Goal: Task Accomplishment & Management: Complete application form

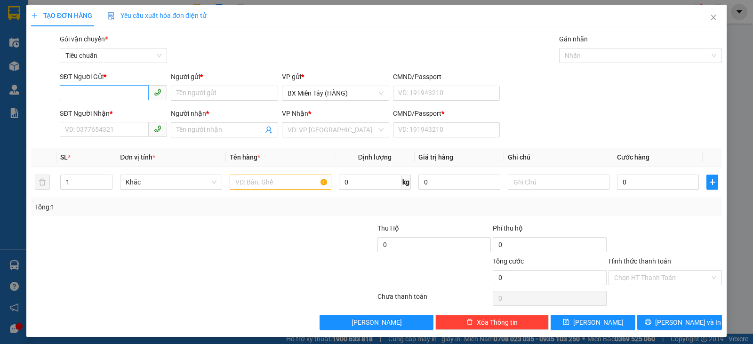
click at [123, 97] on input "SĐT Người Gửi *" at bounding box center [104, 92] width 89 height 15
click at [125, 130] on input "SĐT Người Nhận *" at bounding box center [104, 129] width 89 height 15
type input "077791867"
click at [220, 138] on div "Người nhận * Tên người nhận" at bounding box center [224, 124] width 107 height 33
click at [221, 127] on input "Người nhận *" at bounding box center [219, 130] width 87 height 10
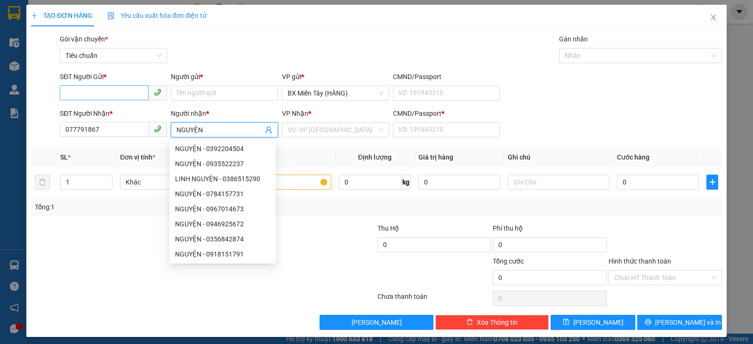
type input "NGUYỆN"
click at [94, 88] on input "SĐT Người Gửi *" at bounding box center [104, 92] width 89 height 15
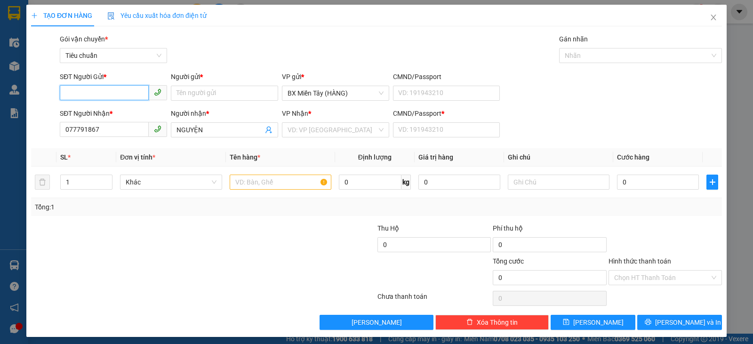
click at [96, 94] on input "SĐT Người Gửi *" at bounding box center [104, 92] width 89 height 15
type input "02838552794"
click at [197, 92] on input "Người gửi *" at bounding box center [224, 93] width 107 height 15
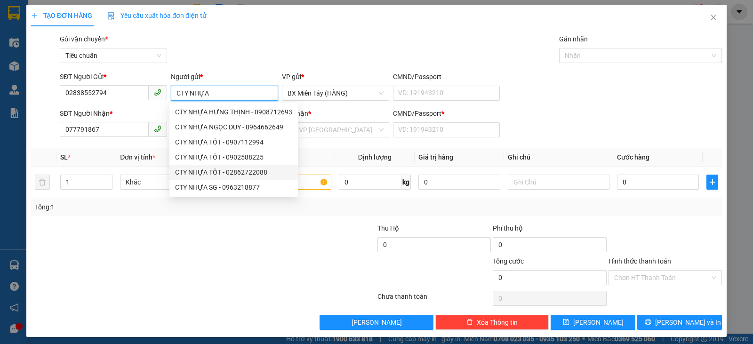
type input "CTY NHỰA"
click at [223, 243] on div at bounding box center [145, 239] width 231 height 33
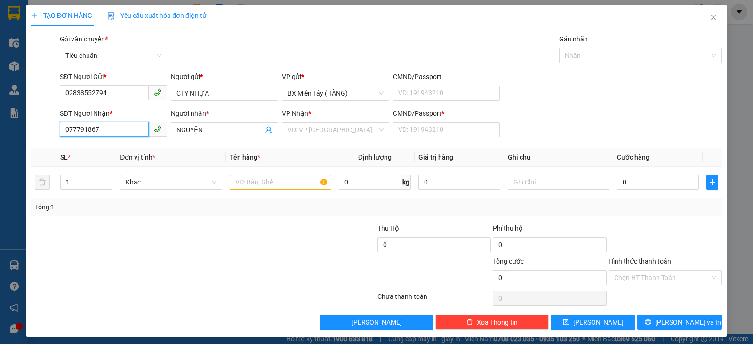
click at [116, 125] on input "077791867" at bounding box center [104, 129] width 89 height 15
click at [118, 123] on input "077791867" at bounding box center [104, 129] width 89 height 15
drag, startPoint x: 206, startPoint y: 132, endPoint x: 196, endPoint y: 132, distance: 9.4
click at [196, 132] on input "NGUYỆN" at bounding box center [219, 130] width 87 height 10
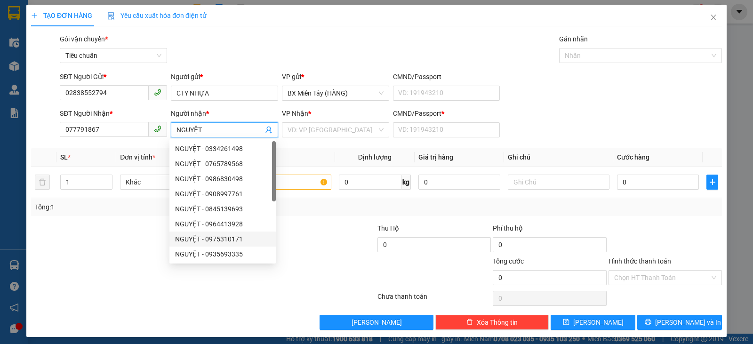
type input "NGUYỆT"
click at [301, 265] on div at bounding box center [318, 272] width 115 height 33
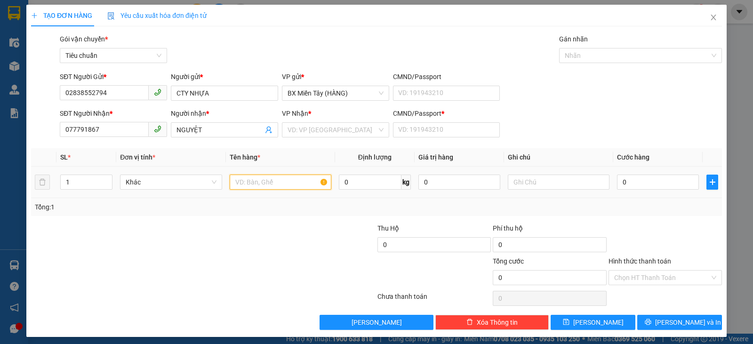
click at [292, 183] on input "text" at bounding box center [281, 182] width 102 height 15
drag, startPoint x: 80, startPoint y: 183, endPoint x: 56, endPoint y: 183, distance: 23.5
click at [56, 183] on td "1" at bounding box center [86, 183] width 60 height 32
type input "3"
click at [270, 184] on input "text" at bounding box center [281, 182] width 102 height 15
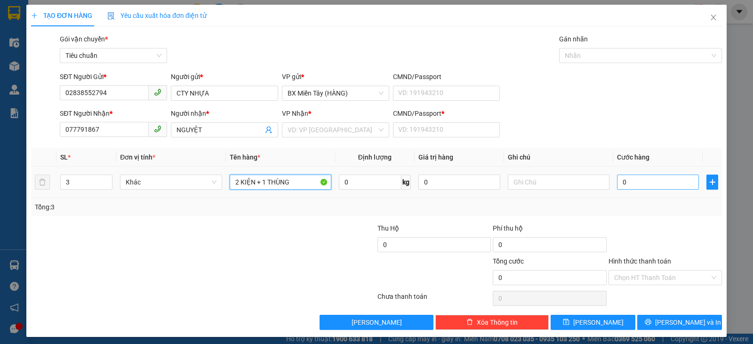
type input "2 KIỆN + 1 THÙNG"
click at [634, 182] on input "0" at bounding box center [658, 182] width 82 height 15
type input "1"
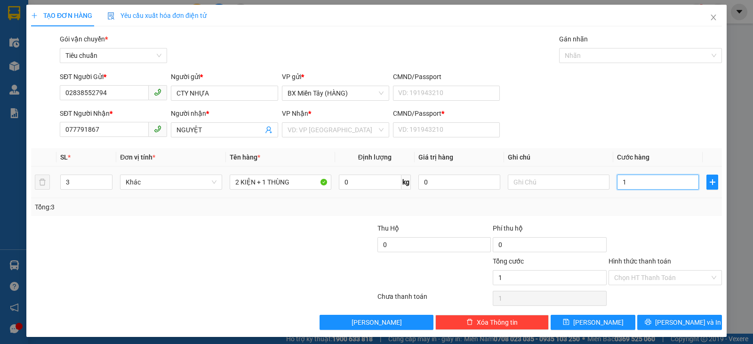
type input "14"
type input "140"
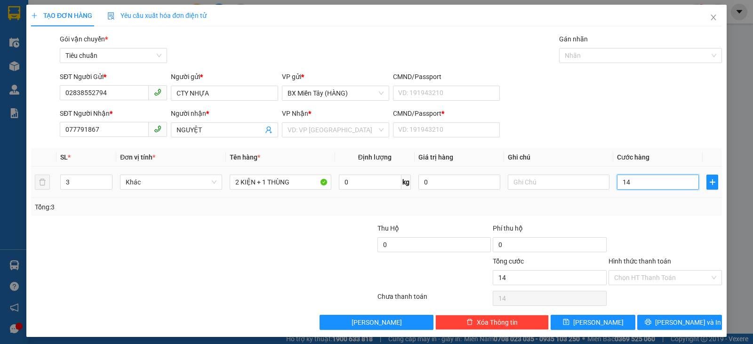
type input "140"
type input "140.000"
click at [658, 213] on div "Tổng: 3" at bounding box center [376, 207] width 691 height 18
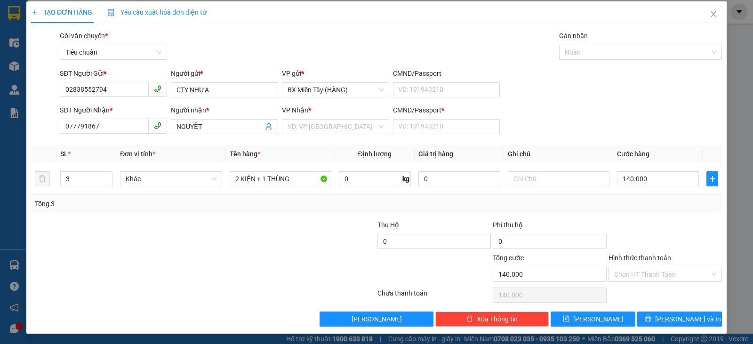
scroll to position [4, 0]
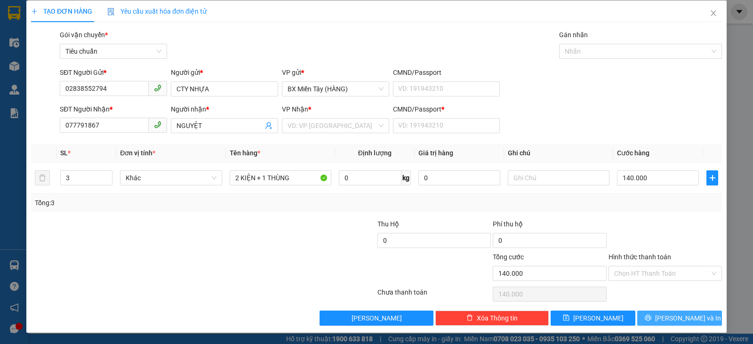
click at [672, 314] on span "[PERSON_NAME] và In" at bounding box center [688, 318] width 66 height 10
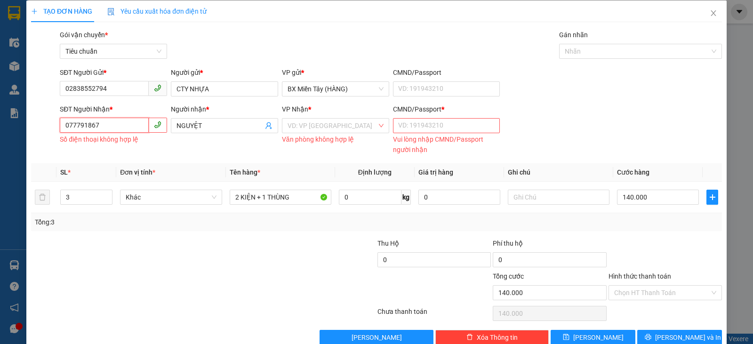
click at [108, 125] on input "077791867" at bounding box center [104, 125] width 89 height 15
click at [69, 125] on input "077791867" at bounding box center [104, 125] width 89 height 15
type input "0377791867"
click at [304, 126] on input "search" at bounding box center [331, 126] width 89 height 14
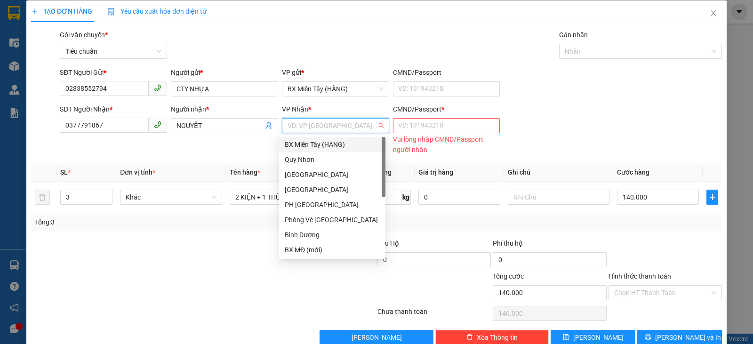
type input "T"
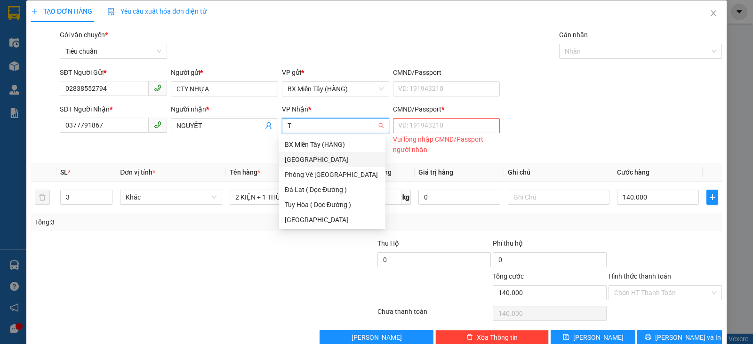
click at [336, 154] on div "[GEOGRAPHIC_DATA]" at bounding box center [332, 159] width 106 height 15
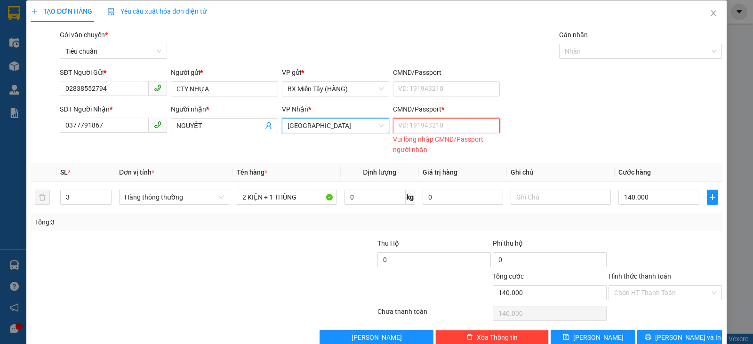
click at [433, 127] on input "CMND/Passport *" at bounding box center [446, 125] width 107 height 15
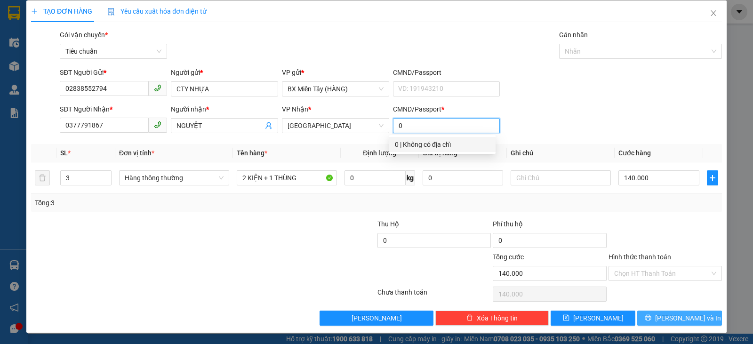
type input "0"
click at [680, 317] on span "[PERSON_NAME] và In" at bounding box center [688, 318] width 66 height 10
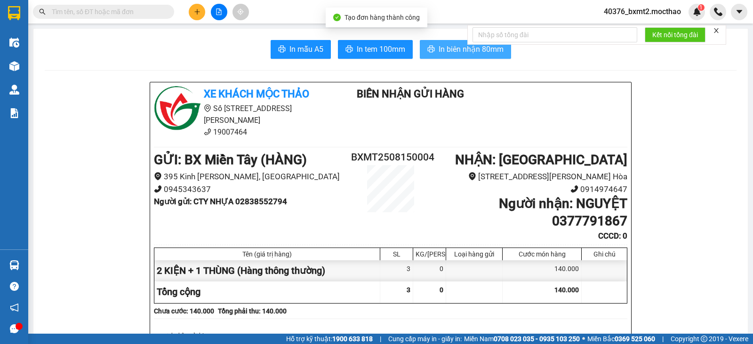
click at [456, 51] on span "In biên nhận 80mm" at bounding box center [470, 49] width 65 height 12
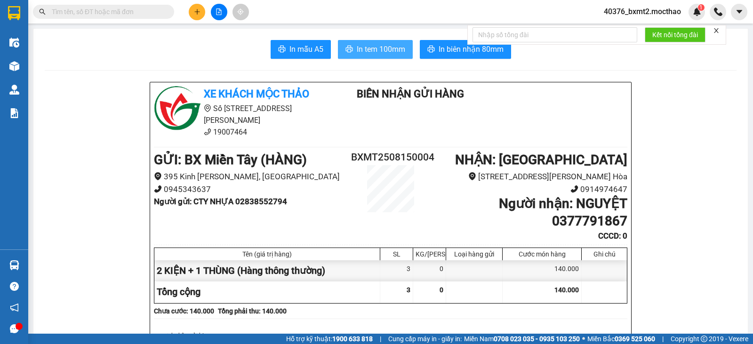
click at [379, 42] on button "In tem 100mm" at bounding box center [375, 49] width 75 height 19
click at [366, 48] on span "In tem 100mm" at bounding box center [381, 49] width 48 height 12
click at [380, 47] on span "In tem 100mm" at bounding box center [381, 49] width 48 height 12
click at [194, 11] on icon "plus" at bounding box center [197, 11] width 7 height 7
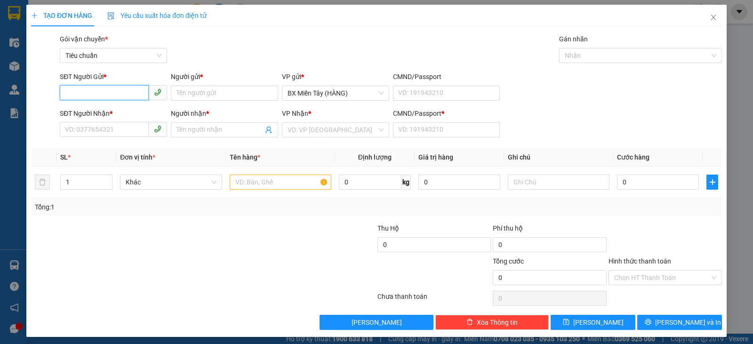
click at [106, 97] on input "SĐT Người Gửi *" at bounding box center [104, 92] width 89 height 15
click at [118, 131] on input "SĐT Người Nhận *" at bounding box center [104, 129] width 89 height 15
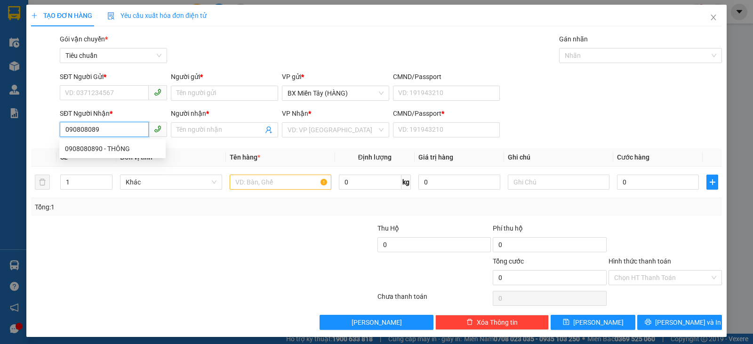
type input "0908080890"
click at [111, 151] on div "0908080890 - THÔNG" at bounding box center [112, 148] width 95 height 10
type input "THÔNG"
type input "0"
type input "30.000"
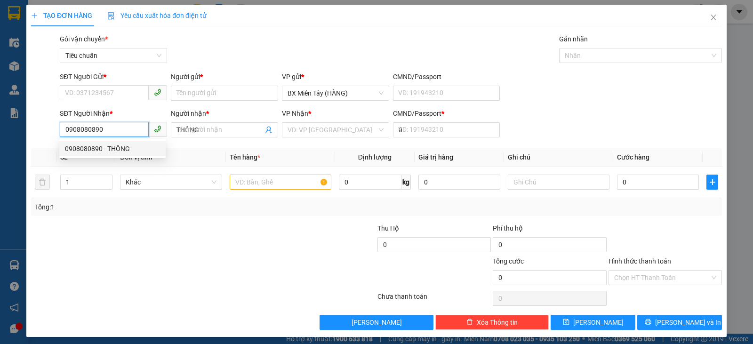
type input "30.000"
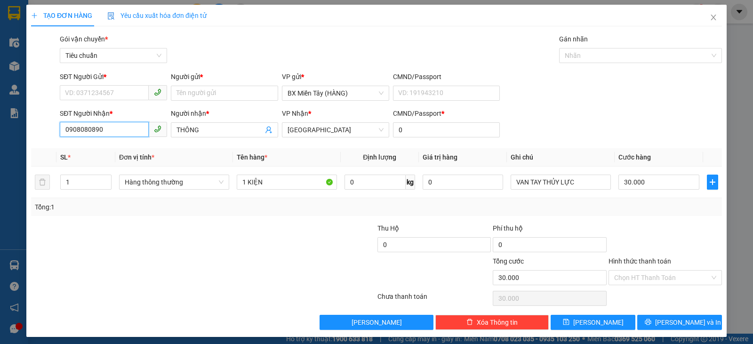
type input "0908080890"
click at [104, 84] on div "SĐT Người Gửi *" at bounding box center [113, 79] width 107 height 14
click at [109, 96] on input "SĐT Người Gửi *" at bounding box center [104, 92] width 89 height 15
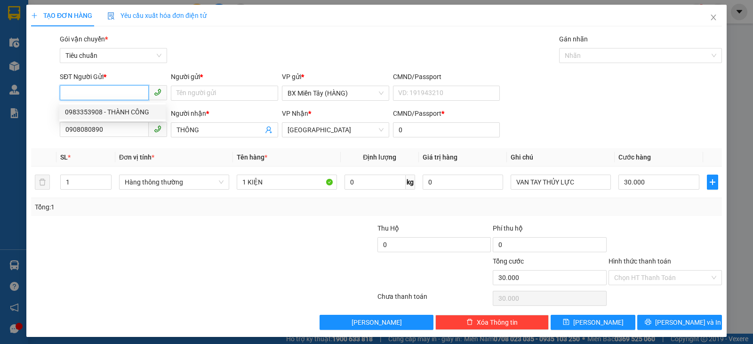
click at [125, 113] on div "0983353908 - THÀNH CÔNG" at bounding box center [112, 112] width 95 height 10
type input "0983353908"
type input "THÀNH CÔNG"
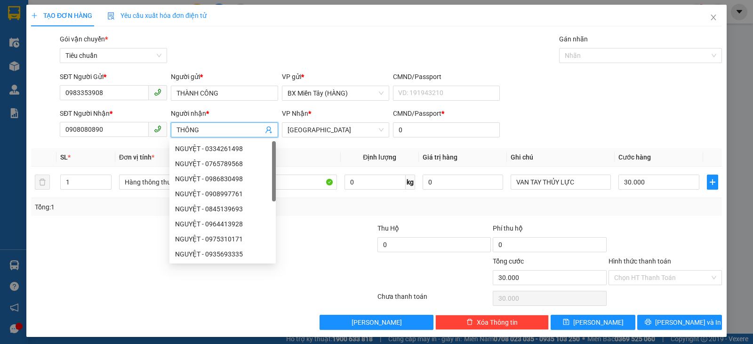
drag, startPoint x: 206, startPoint y: 132, endPoint x: 170, endPoint y: 122, distance: 37.1
click at [171, 122] on span "THÔNG" at bounding box center [224, 129] width 107 height 15
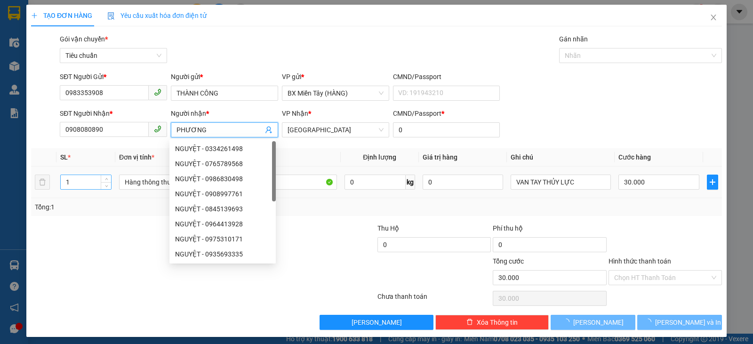
type input "PHƯƠNG"
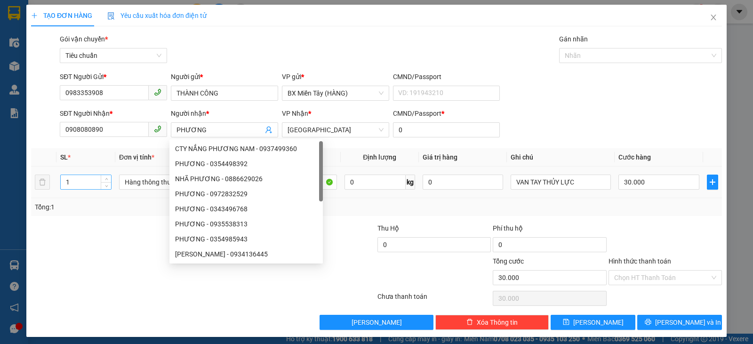
click at [87, 189] on div "1" at bounding box center [85, 182] width 51 height 15
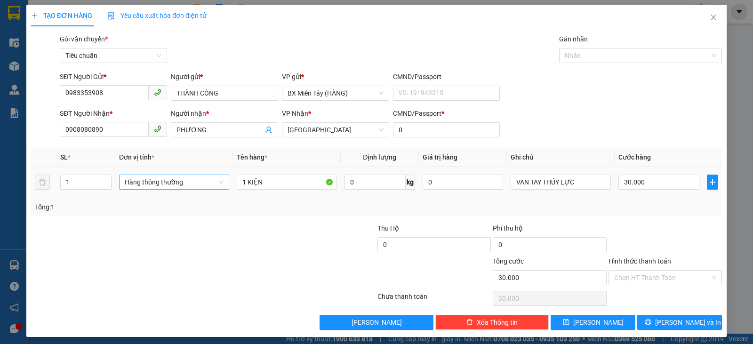
click at [127, 179] on span "Hàng thông thường" at bounding box center [174, 182] width 99 height 14
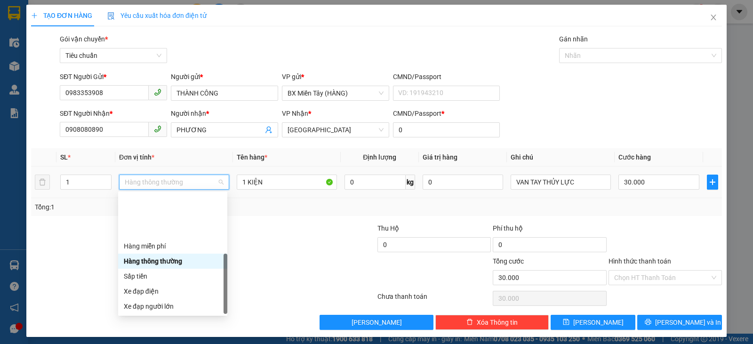
scroll to position [60, 0]
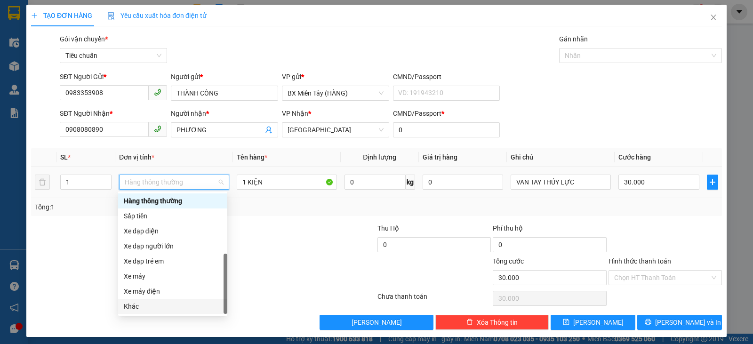
click at [153, 307] on div "Khác" at bounding box center [173, 306] width 98 height 10
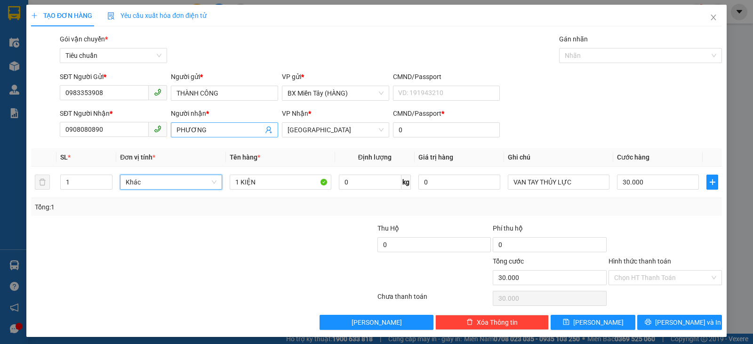
click at [228, 127] on input "PHƯƠNG" at bounding box center [219, 130] width 87 height 10
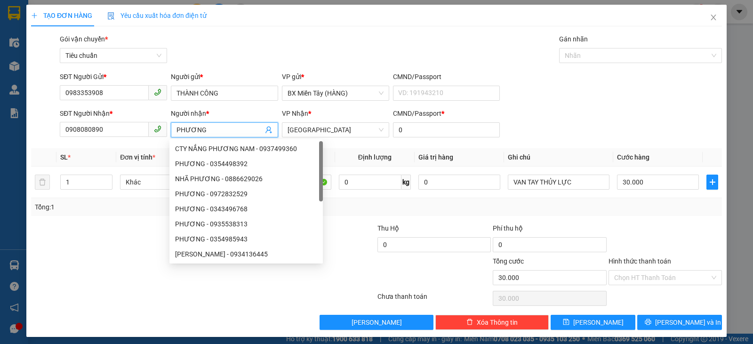
drag, startPoint x: 228, startPoint y: 127, endPoint x: 159, endPoint y: 130, distance: 68.3
click at [159, 130] on div "SĐT Người Nhận * 0908080890 Người nhận * PHƯƠNG VP Nhận * Tuy Hòa CMND/Passport…" at bounding box center [391, 124] width 666 height 33
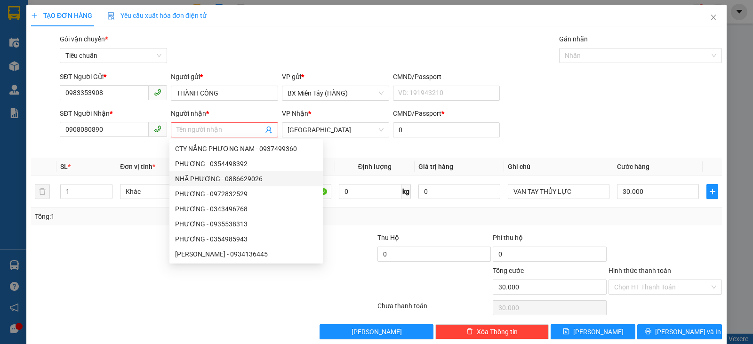
drag, startPoint x: 120, startPoint y: 262, endPoint x: 112, endPoint y: 251, distance: 13.1
click at [120, 262] on div at bounding box center [145, 248] width 231 height 33
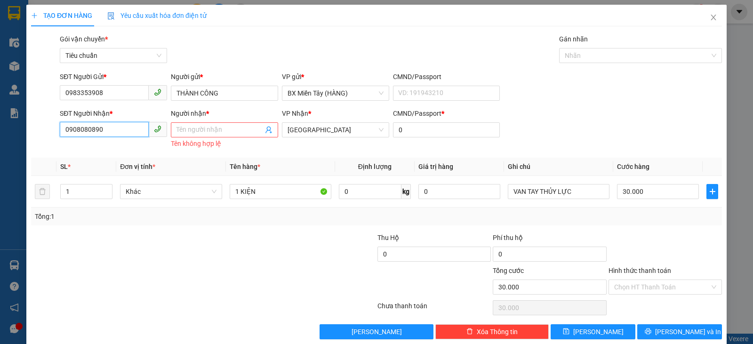
click at [120, 134] on input "0908080890" at bounding box center [104, 129] width 89 height 15
click at [128, 147] on div "0908080890 - THÔNG" at bounding box center [112, 148] width 95 height 10
type input "THÔNG"
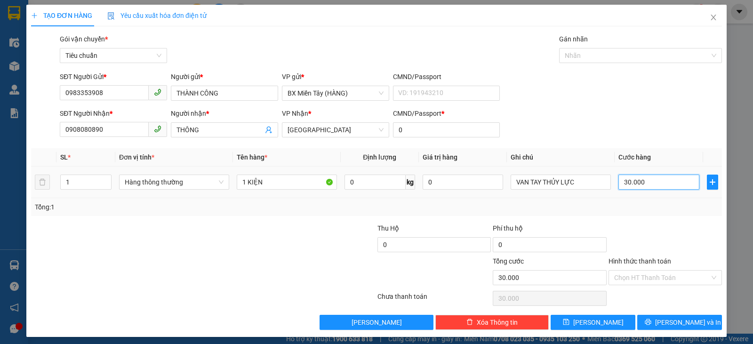
click at [647, 187] on input "30.000" at bounding box center [658, 182] width 80 height 15
drag, startPoint x: 683, startPoint y: 229, endPoint x: 673, endPoint y: 274, distance: 46.2
click at [682, 229] on div at bounding box center [664, 239] width 115 height 33
click at [680, 323] on span "[PERSON_NAME] và In" at bounding box center [688, 322] width 66 height 10
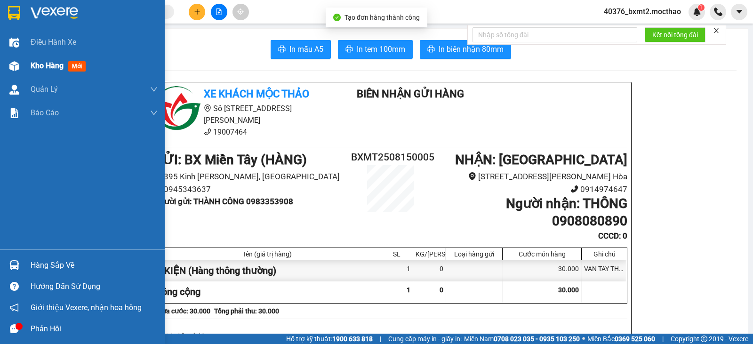
click at [51, 64] on span "Kho hàng" at bounding box center [47, 65] width 33 height 9
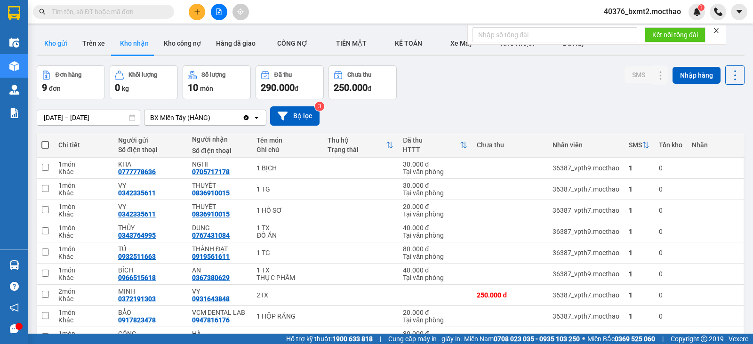
click at [69, 41] on button "Kho gửi" at bounding box center [56, 43] width 38 height 23
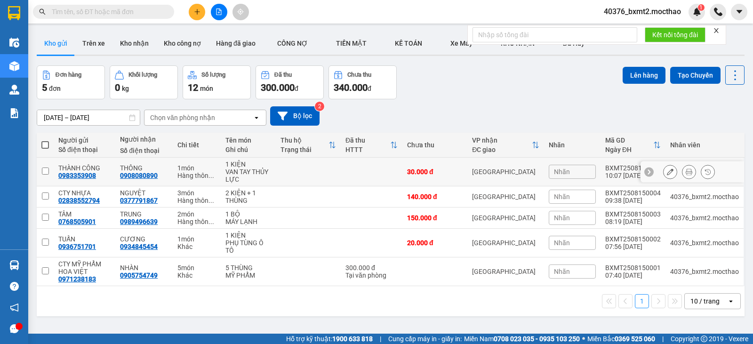
click at [667, 169] on icon at bounding box center [670, 171] width 7 height 7
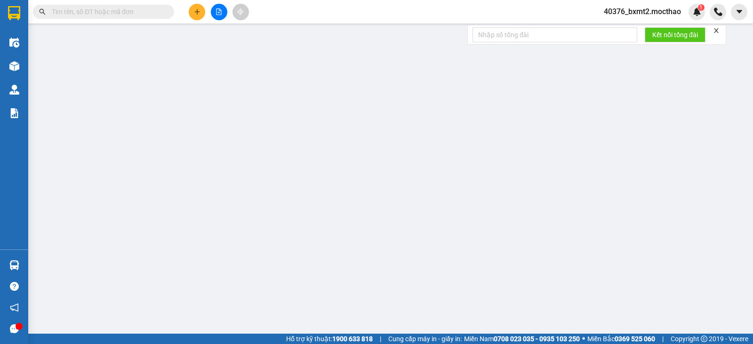
type input "0983353908"
type input "0908080890"
type input "0"
type input "30.000"
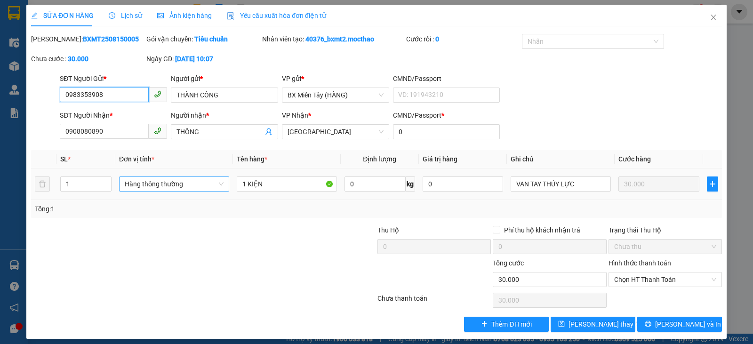
click at [176, 180] on span "Hàng thông thường" at bounding box center [174, 184] width 99 height 14
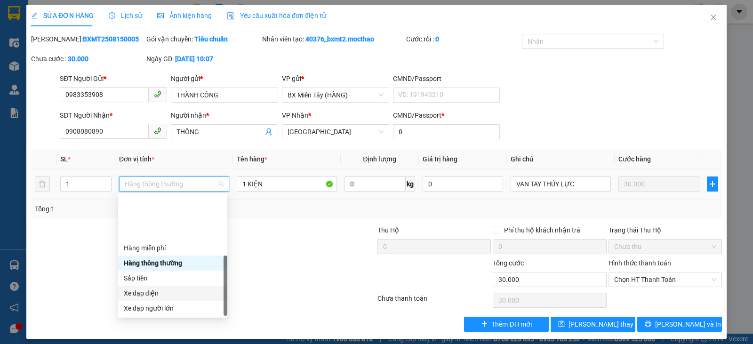
scroll to position [60, 0]
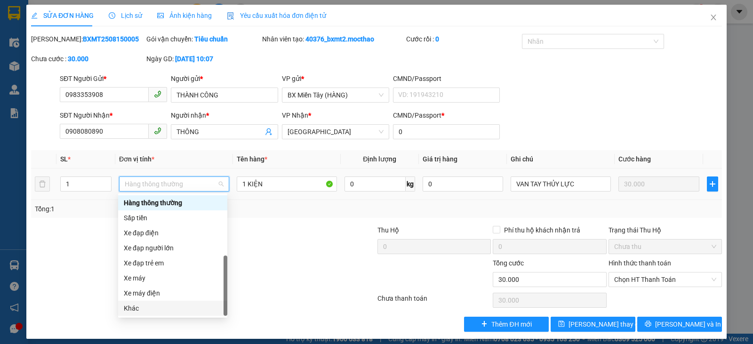
click at [174, 307] on div "Khác" at bounding box center [173, 308] width 98 height 10
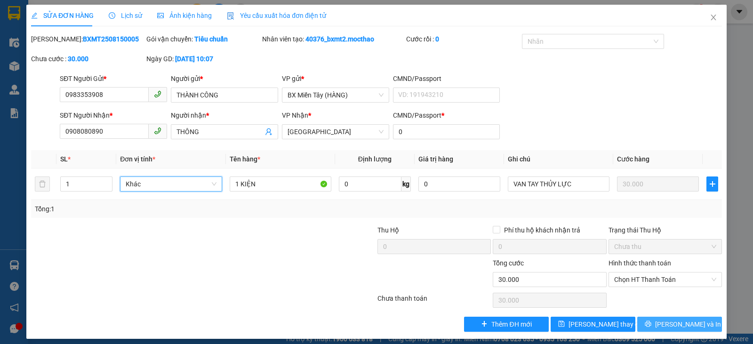
click at [683, 321] on span "[PERSON_NAME] và In" at bounding box center [688, 324] width 66 height 10
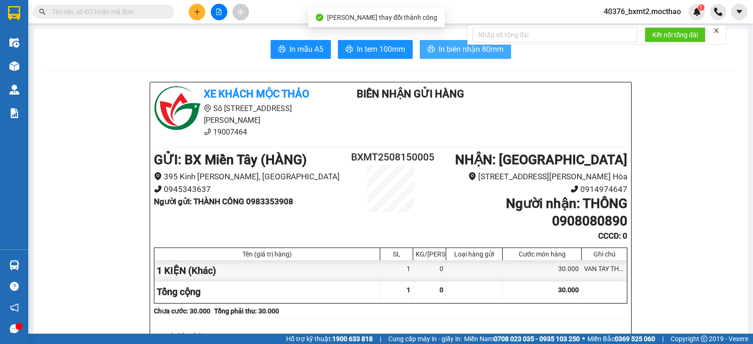
click at [450, 55] on span "In biên nhận 80mm" at bounding box center [470, 49] width 65 height 12
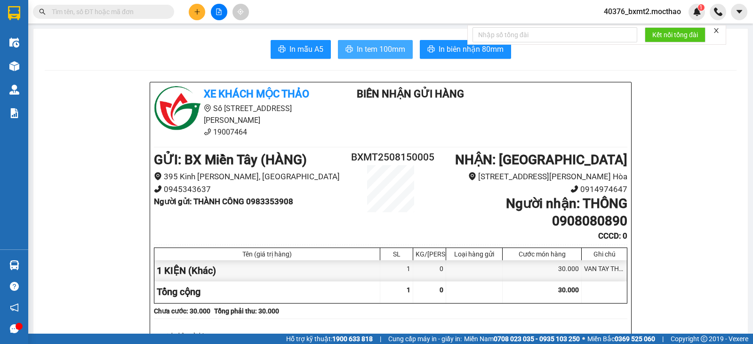
click at [352, 48] on button "In tem 100mm" at bounding box center [375, 49] width 75 height 19
click at [196, 13] on icon "plus" at bounding box center [197, 11] width 7 height 7
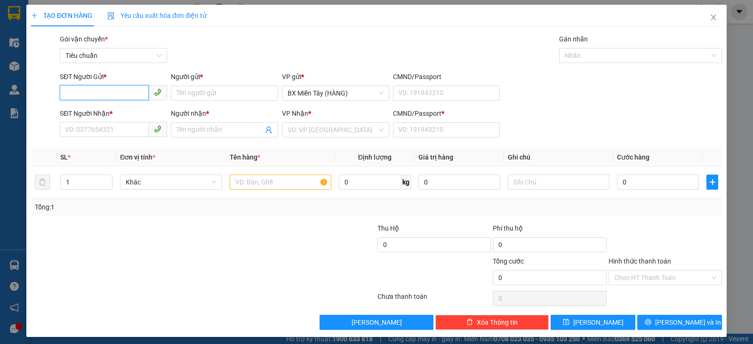
click at [113, 97] on input "SĐT Người Gửi *" at bounding box center [104, 92] width 89 height 15
type input "0945343637"
click at [104, 111] on div "0945343637 - BXMT" at bounding box center [112, 112] width 95 height 10
type input "BXMT"
type input "0914974647"
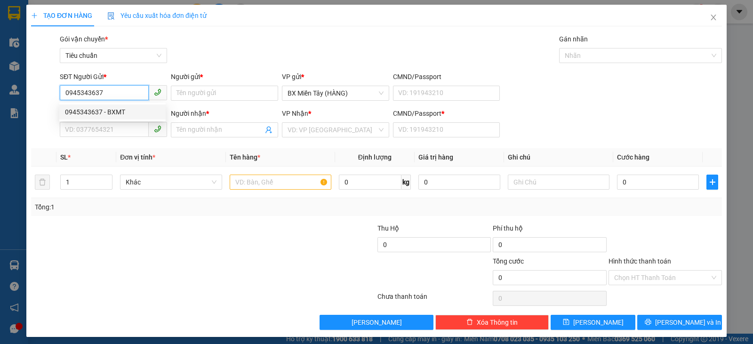
type input "PCTH"
type input "0"
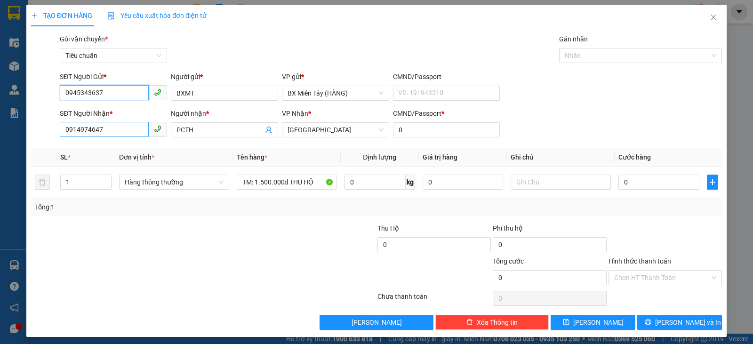
type input "0945343637"
drag, startPoint x: 113, startPoint y: 130, endPoint x: 0, endPoint y: 113, distance: 114.6
click at [0, 113] on div "TẠO ĐƠN HÀNG Yêu cầu xuất hóa đơn điện tử Transit Pickup Surcharge Ids Transit …" at bounding box center [376, 172] width 753 height 344
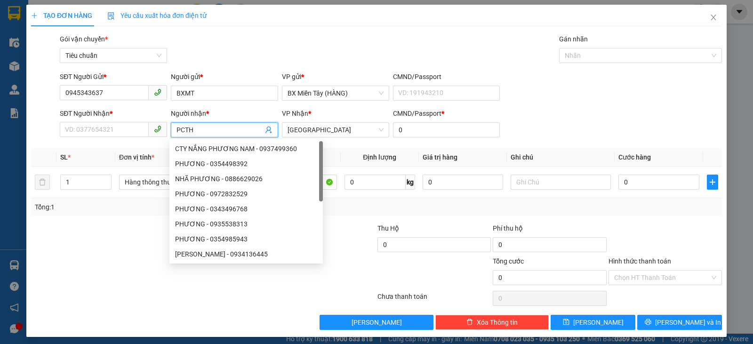
drag, startPoint x: 205, startPoint y: 128, endPoint x: 158, endPoint y: 130, distance: 47.6
click at [158, 130] on div "SĐT Người Nhận * VD: 0377654321 Người nhận * PCTH VP Nhận * Tuy Hòa CMND/Passpo…" at bounding box center [391, 124] width 666 height 33
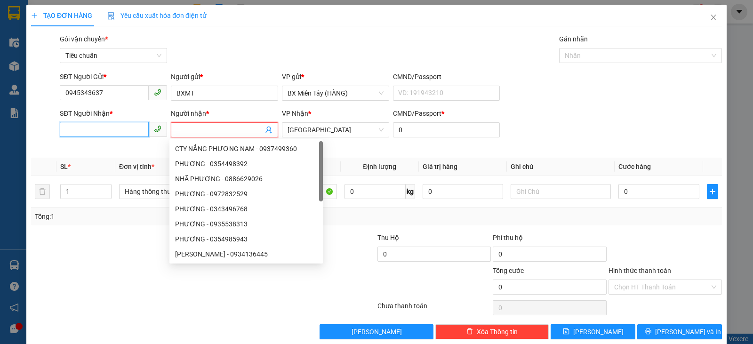
click at [123, 132] on input "SĐT Người Nhận *" at bounding box center [104, 129] width 89 height 15
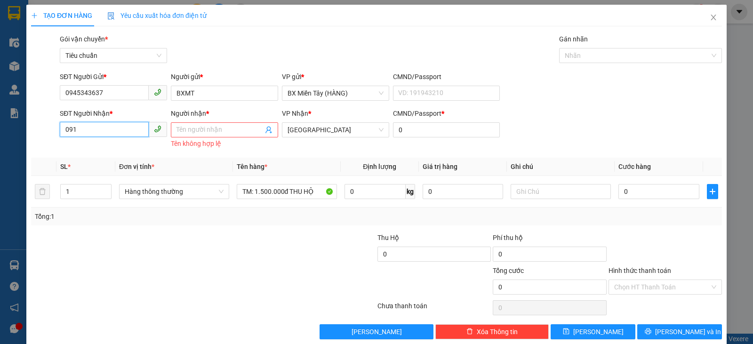
click at [124, 125] on input "091" at bounding box center [104, 129] width 89 height 15
drag, startPoint x: 114, startPoint y: 152, endPoint x: 130, endPoint y: 152, distance: 16.0
click at [114, 152] on div "0913878938 - A [PERSON_NAME]" at bounding box center [114, 148] width 98 height 10
type input "0913878938"
type input "A [PERSON_NAME]"
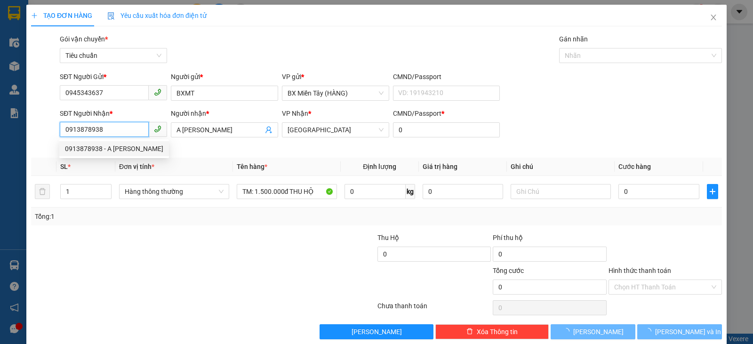
type input "20.000"
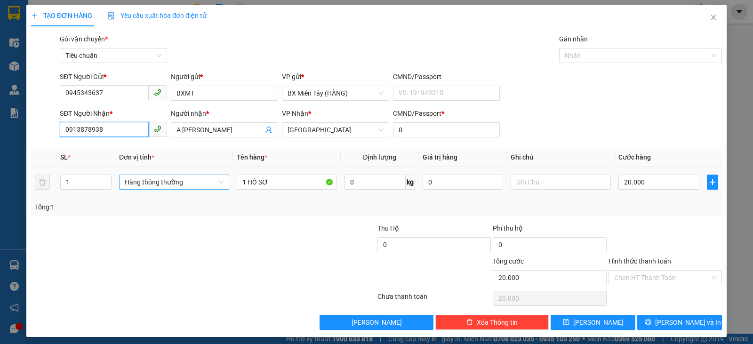
click at [147, 179] on span "Hàng thông thường" at bounding box center [174, 182] width 99 height 14
type input "0913878938"
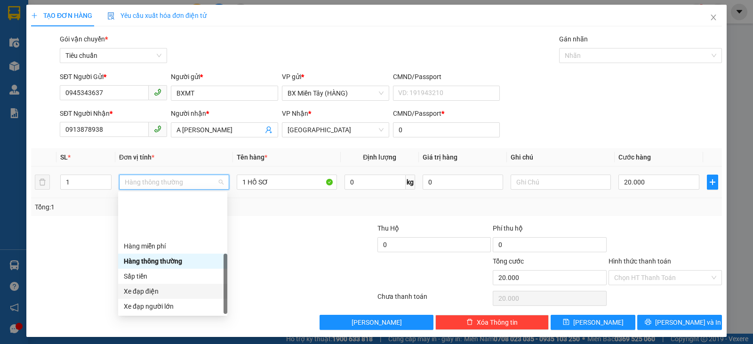
scroll to position [60, 0]
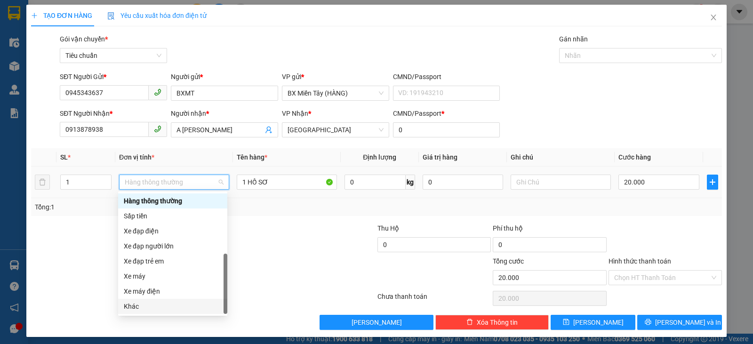
click at [169, 310] on div "Khác" at bounding box center [173, 306] width 98 height 10
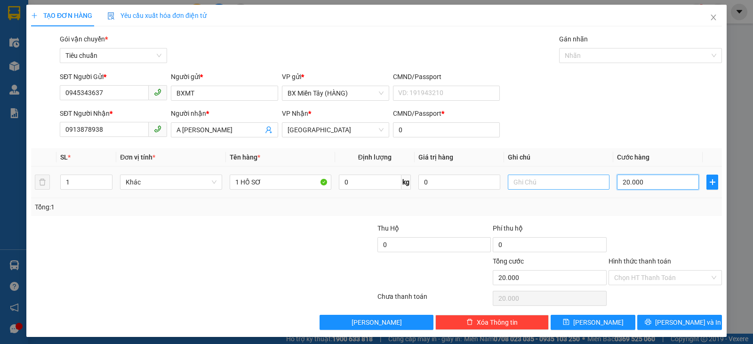
type input "0"
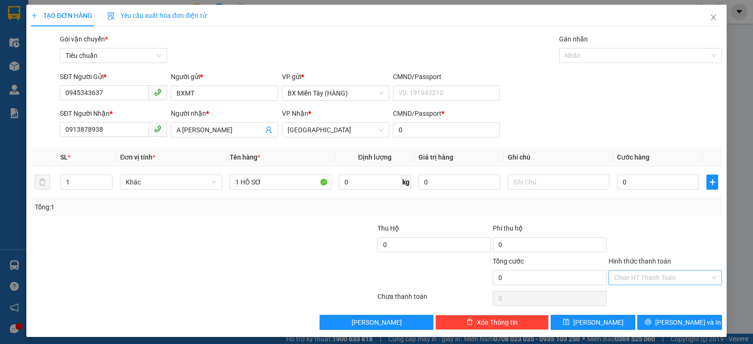
click at [648, 280] on input "Hình thức thanh toán" at bounding box center [661, 277] width 95 height 14
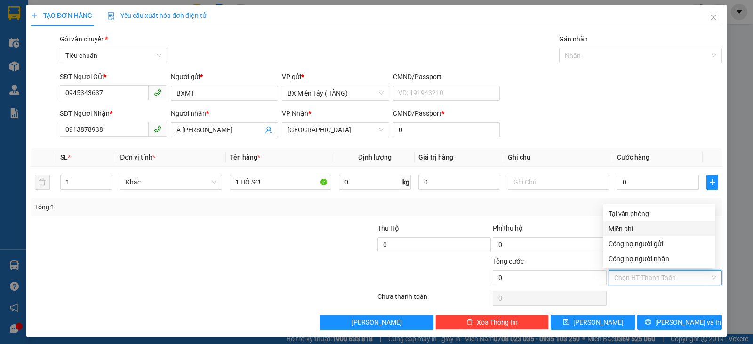
click at [658, 230] on div "Miễn phí" at bounding box center [658, 228] width 101 height 10
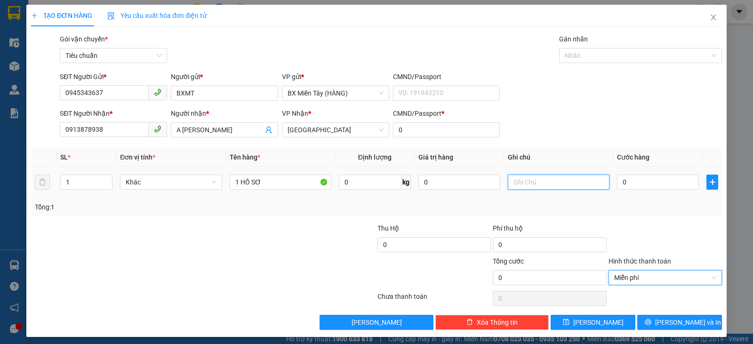
click at [552, 179] on input "text" at bounding box center [559, 182] width 102 height 15
type input "GIẤY TỜ"
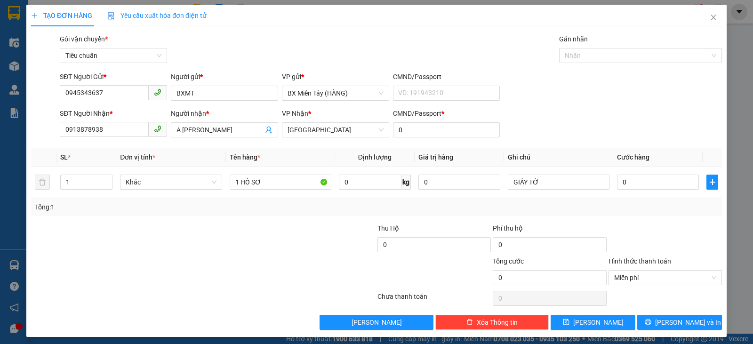
click at [674, 215] on div "Tổng: 1" at bounding box center [376, 207] width 691 height 18
click at [665, 321] on span "[PERSON_NAME] và In" at bounding box center [688, 322] width 66 height 10
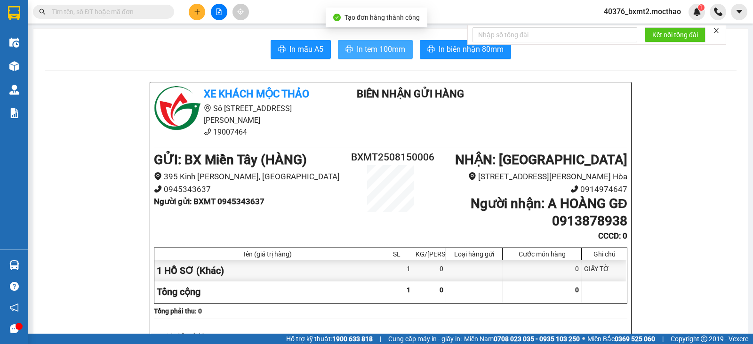
click at [382, 48] on span "In tem 100mm" at bounding box center [381, 49] width 48 height 12
